Goal: Check status: Check status

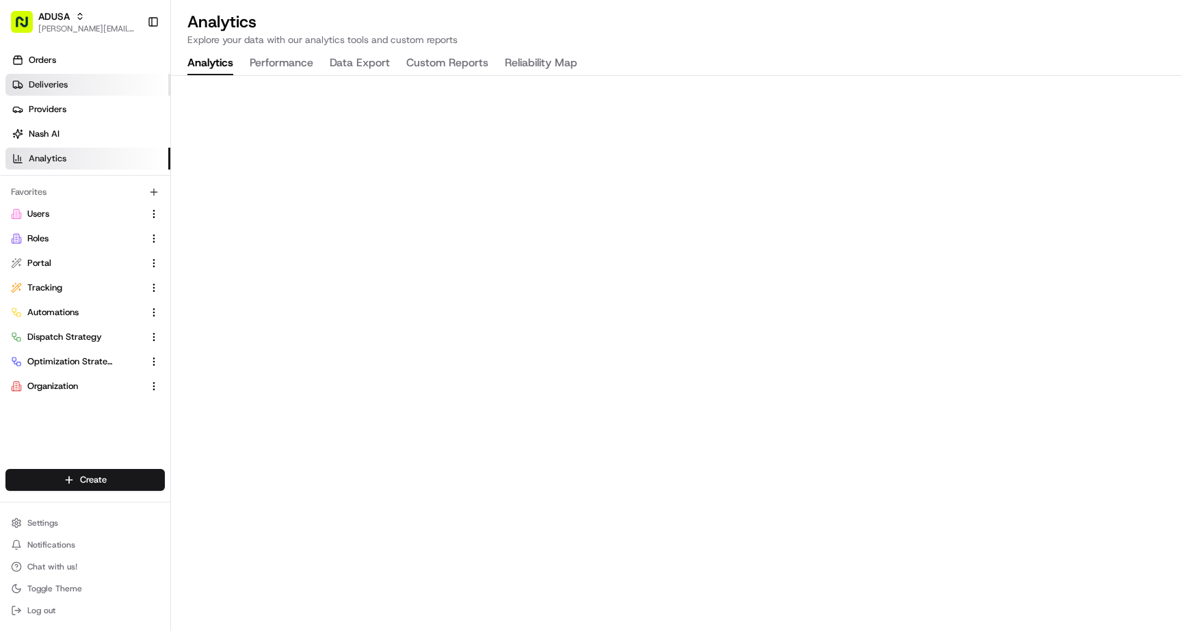
click at [53, 80] on span "Deliveries" at bounding box center [48, 85] width 39 height 12
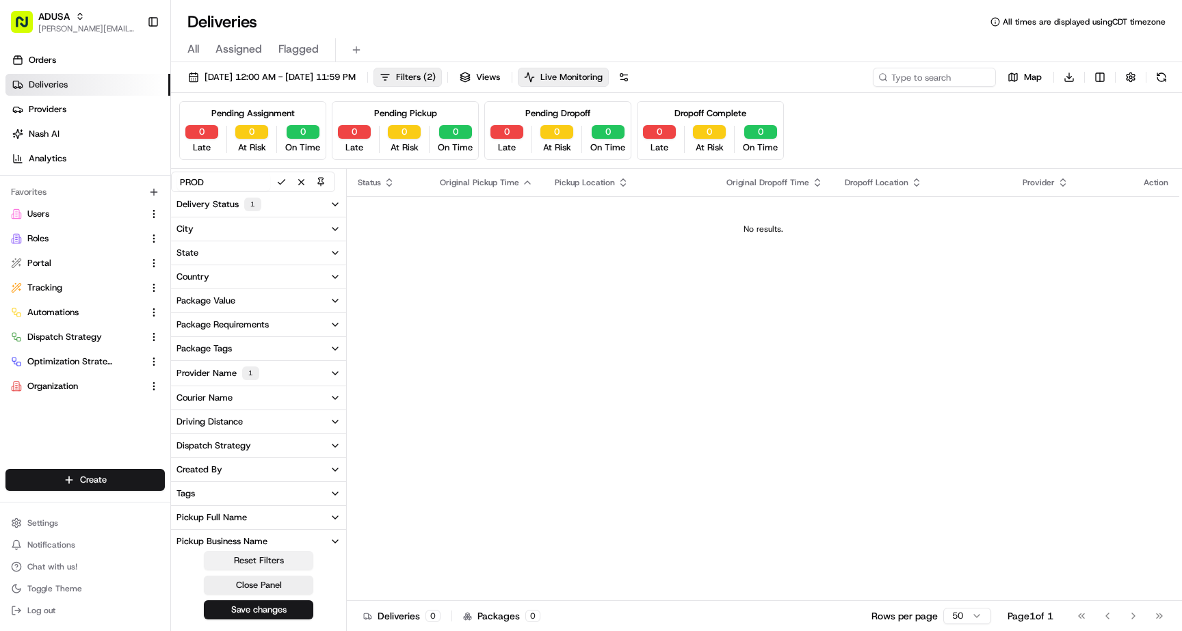
click at [263, 555] on button "Reset Filters" at bounding box center [258, 560] width 109 height 19
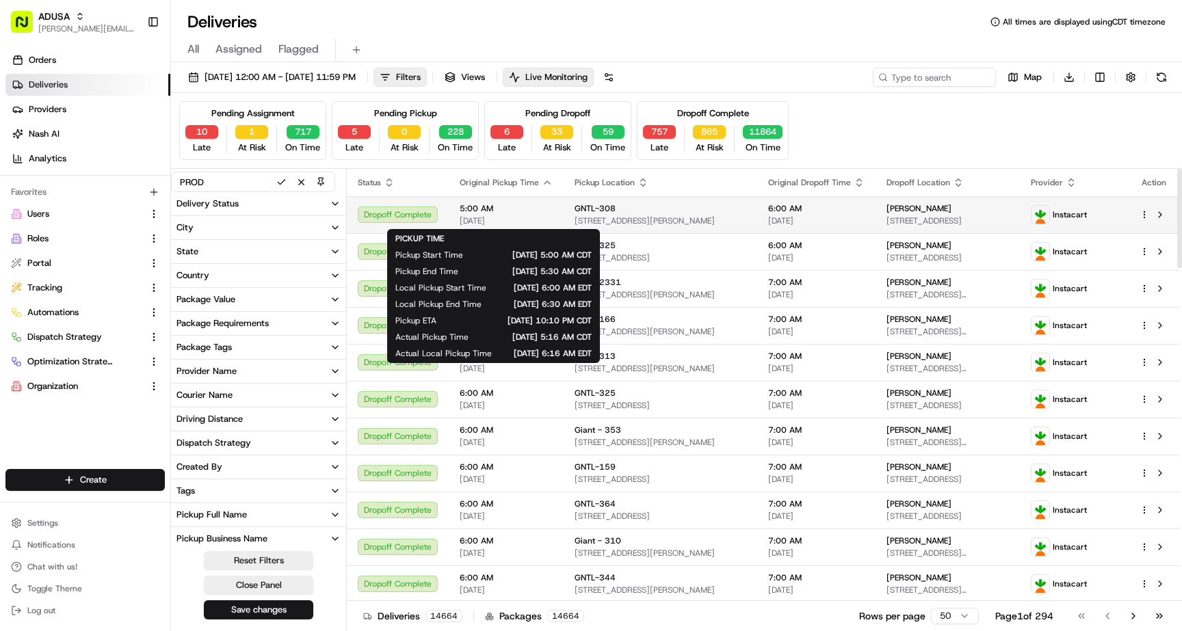
click at [516, 214] on div "5:00 AM [DATE]" at bounding box center [506, 214] width 93 height 23
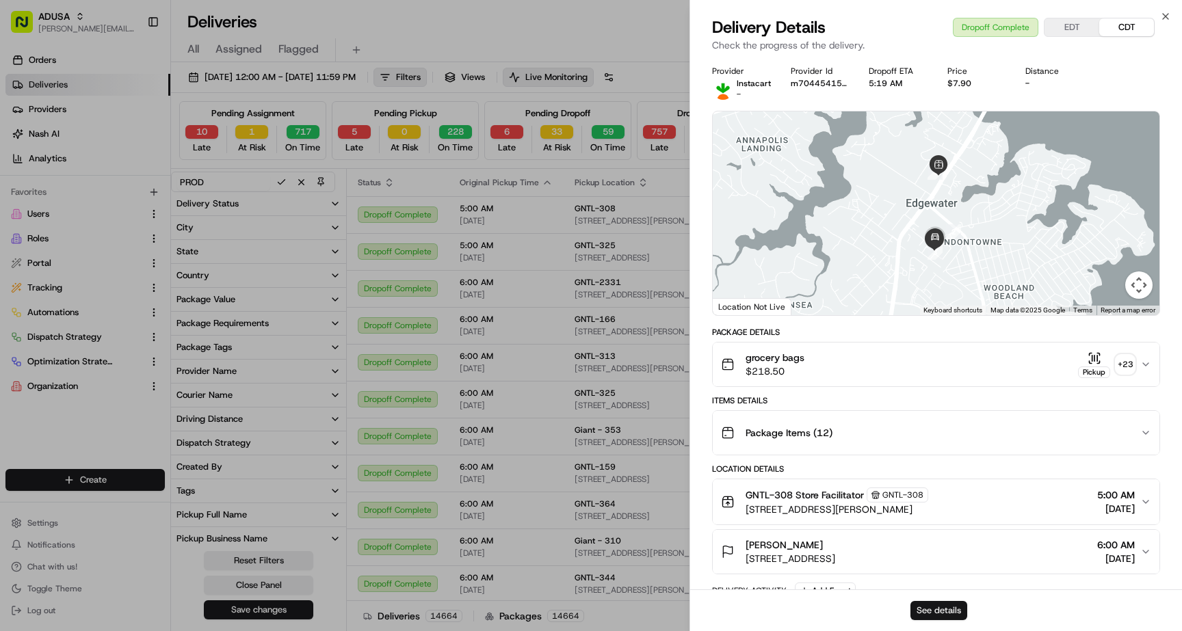
click at [939, 611] on button "See details" at bounding box center [938, 610] width 57 height 19
click at [1166, 16] on icon "button" at bounding box center [1165, 16] width 11 height 11
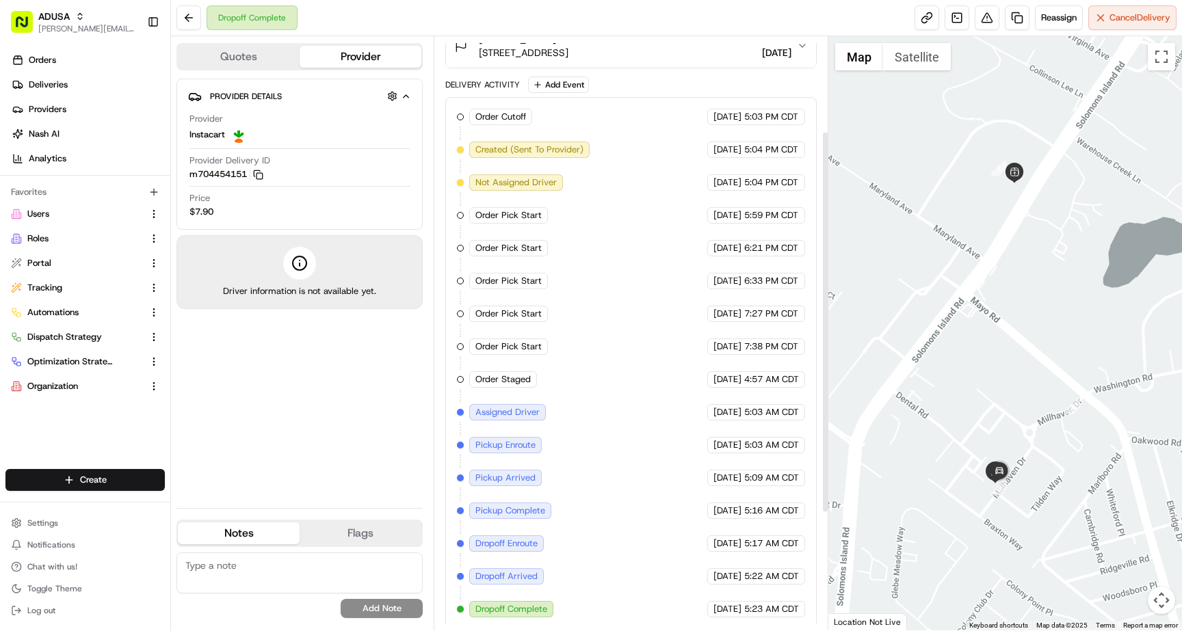
scroll to position [329, 0]
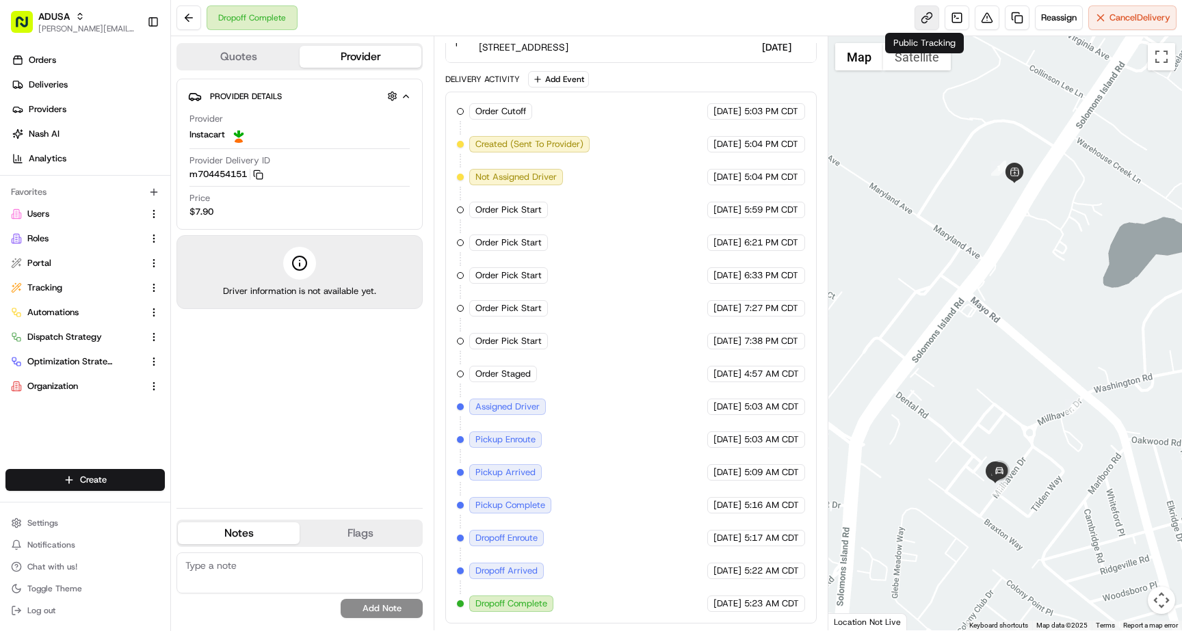
click at [926, 21] on link at bounding box center [926, 17] width 25 height 25
click at [256, 62] on button "Quotes" at bounding box center [239, 57] width 122 height 22
